Goal: Find specific page/section: Find specific page/section

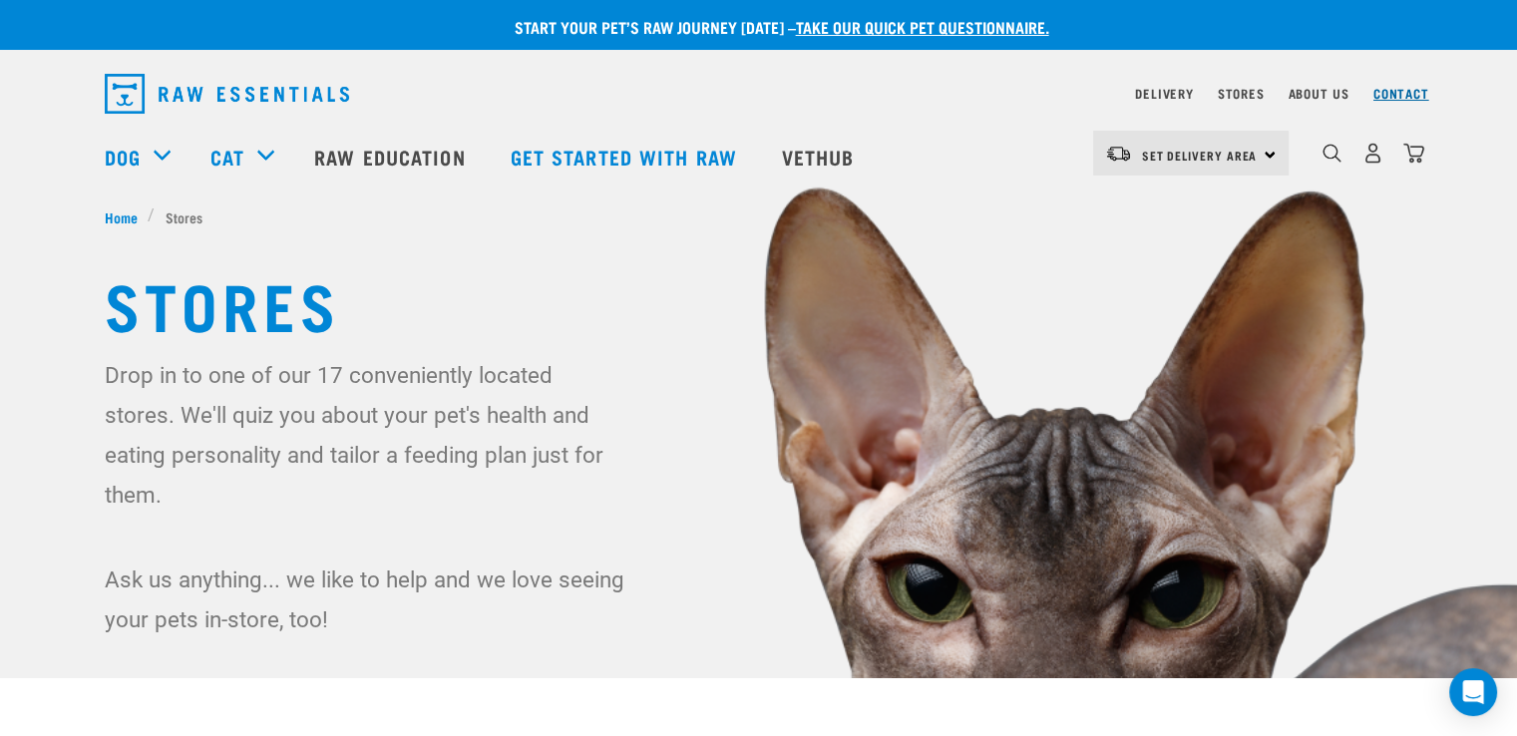
click at [1402, 95] on link "Contact" at bounding box center [1402, 93] width 56 height 7
click at [1245, 93] on link "Stores" at bounding box center [1241, 93] width 47 height 7
click at [1244, 94] on link "Stores" at bounding box center [1241, 93] width 47 height 7
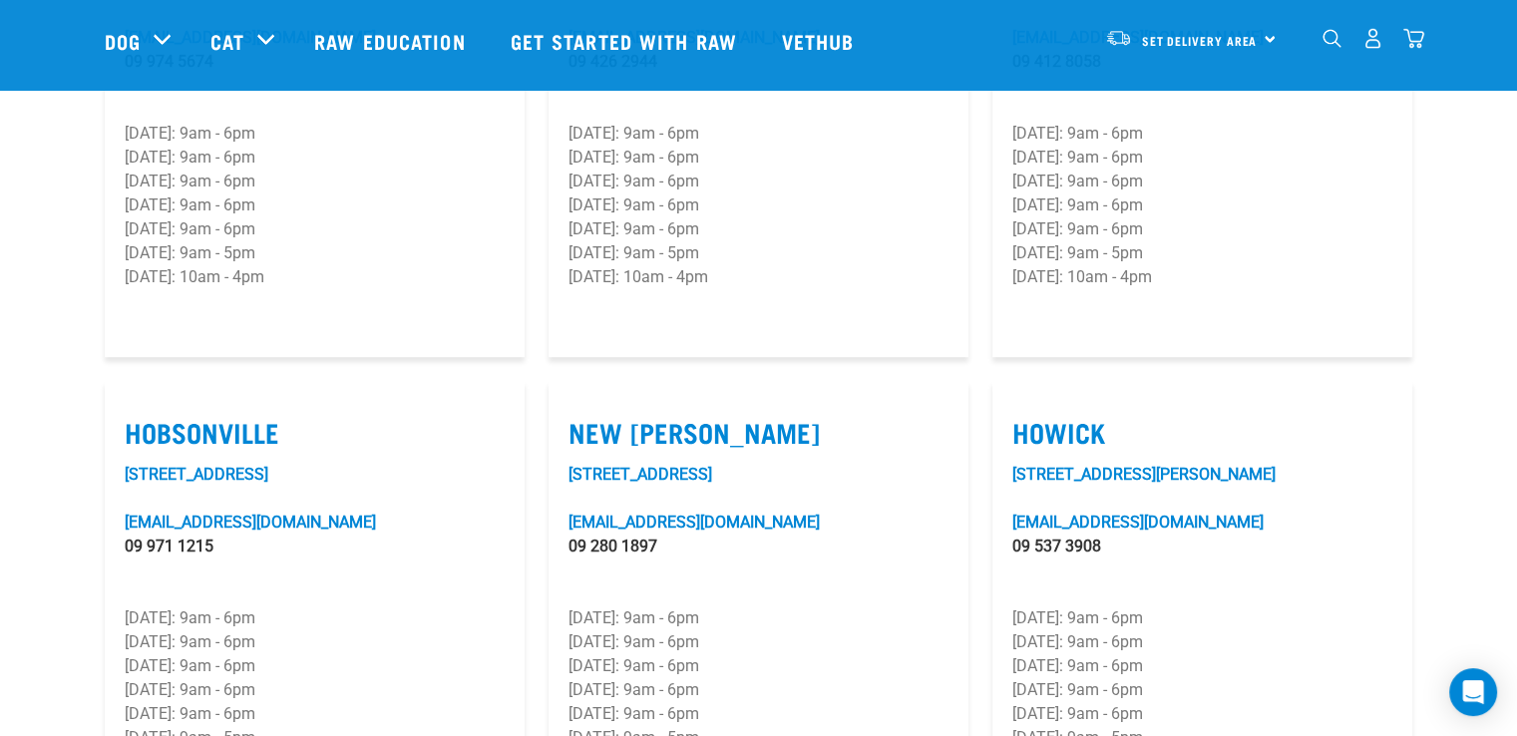
scroll to position [1397, 0]
